Goal: Information Seeking & Learning: Learn about a topic

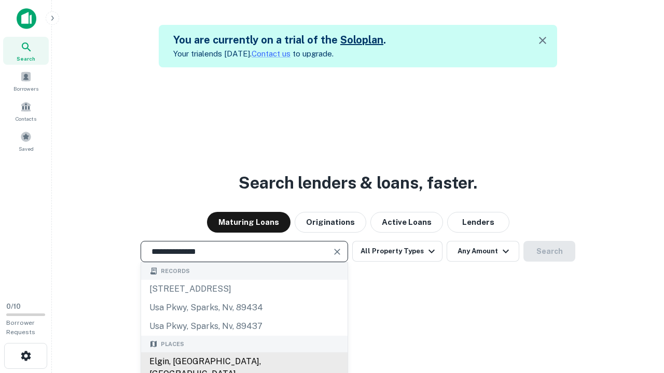
click at [244, 362] on div "Elgin, [GEOGRAPHIC_DATA], [GEOGRAPHIC_DATA]" at bounding box center [244, 368] width 206 height 31
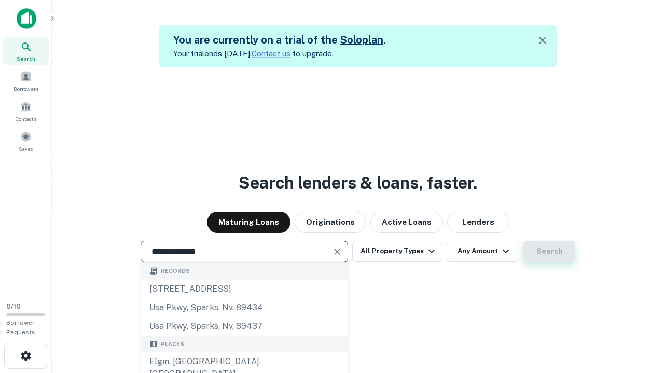
type input "**********"
click at [549, 252] on button "Search" at bounding box center [549, 251] width 52 height 21
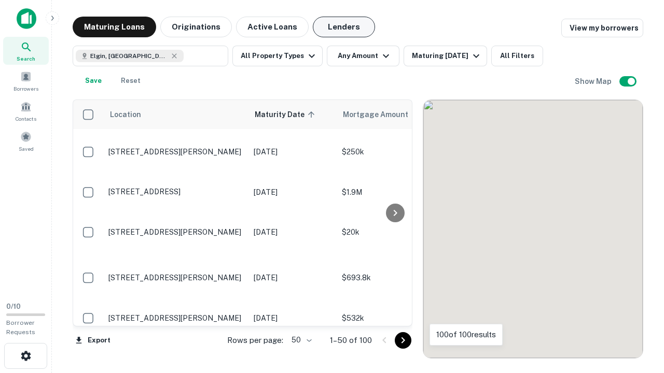
click at [344, 27] on button "Lenders" at bounding box center [344, 27] width 62 height 21
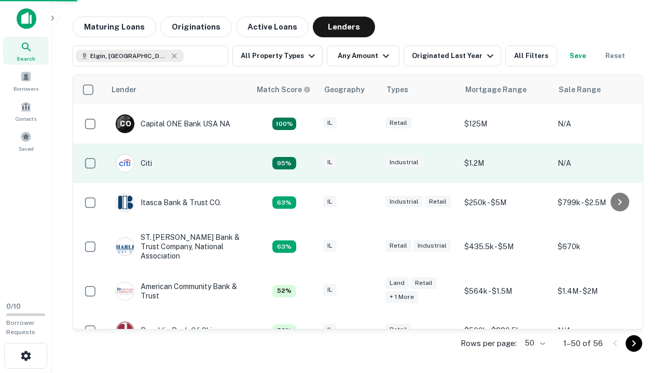
click at [368, 163] on div "IL" at bounding box center [349, 164] width 52 height 14
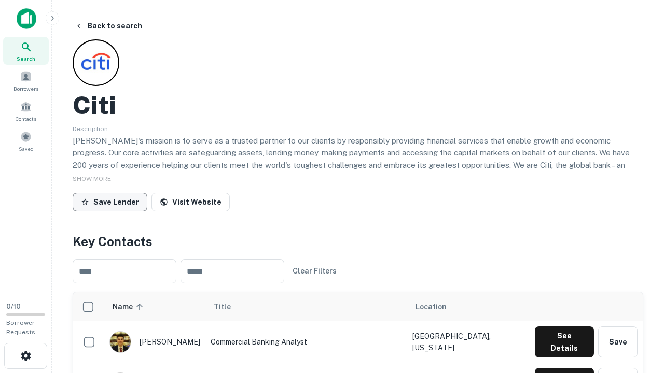
click at [110, 202] on button "Save Lender" at bounding box center [110, 202] width 75 height 19
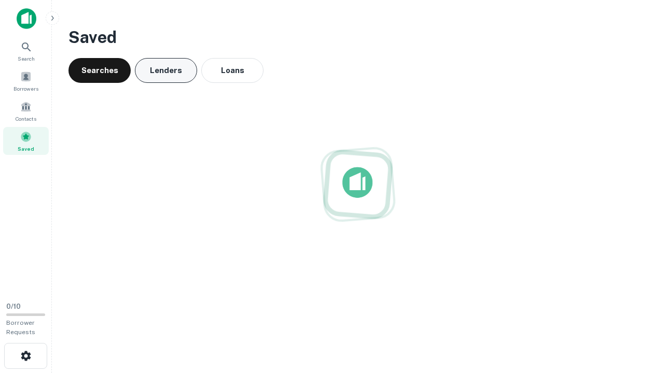
click at [166, 71] on button "Lenders" at bounding box center [166, 70] width 62 height 25
